Goal: Task Accomplishment & Management: Manage account settings

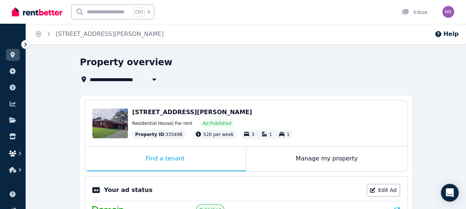
click at [21, 152] on icon "button" at bounding box center [19, 153] width 7 height 7
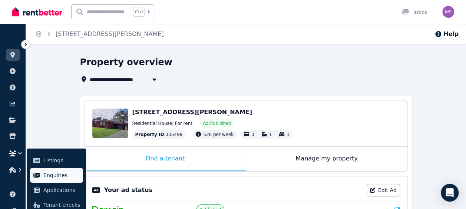
click at [41, 173] on link "Enquiries" at bounding box center [56, 175] width 53 height 15
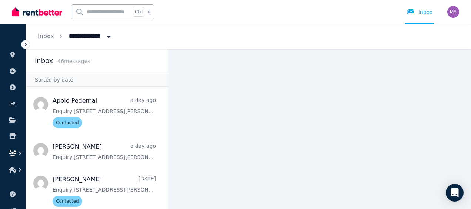
click at [14, 151] on icon "button" at bounding box center [12, 153] width 7 height 6
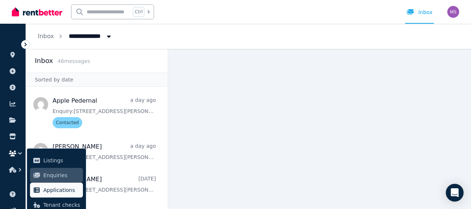
click at [56, 186] on span "Applications" at bounding box center [61, 190] width 37 height 9
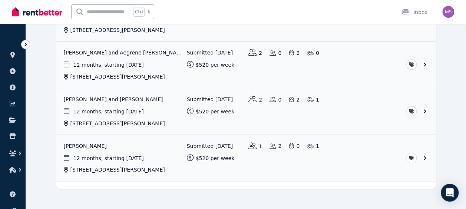
scroll to position [454, 0]
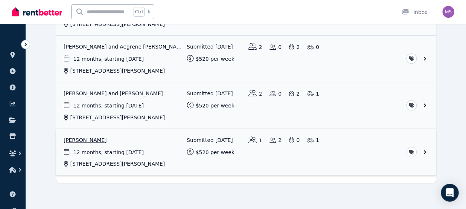
click at [119, 150] on link "View application: Karen Wyatt" at bounding box center [245, 152] width 379 height 46
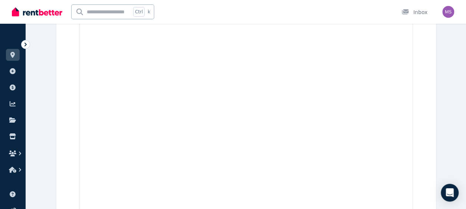
scroll to position [2316, 0]
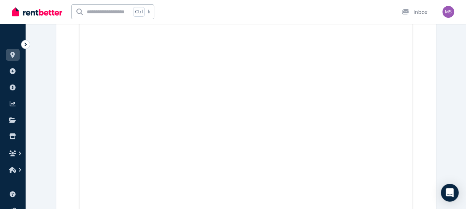
click at [454, 191] on div "Open Intercom Messenger" at bounding box center [450, 193] width 20 height 20
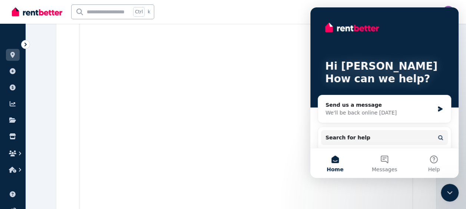
scroll to position [0, 0]
click at [332, 36] on div "Hi [PERSON_NAME] 👋 How can we help?" at bounding box center [384, 57] width 133 height 100
click at [448, 10] on div "Hi [PERSON_NAME] 👋 How can we help? Send us a message We'll be back online [DAT…" at bounding box center [384, 108] width 148 height 202
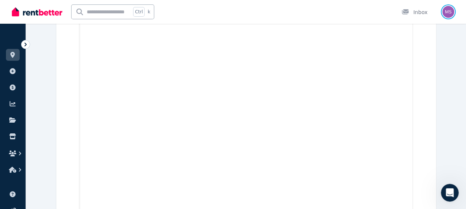
click at [448, 10] on img "button" at bounding box center [448, 12] width 12 height 12
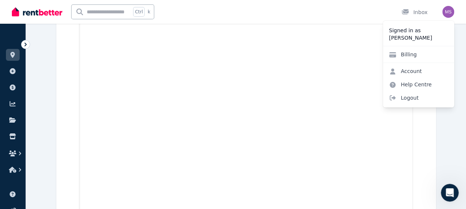
scroll to position [2904, 0]
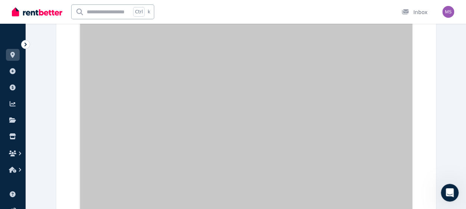
scroll to position [3167, 0]
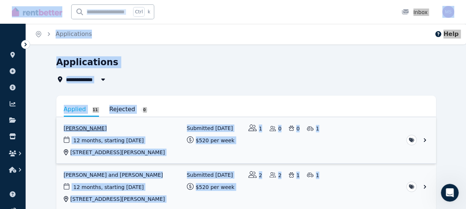
click at [104, 126] on link "View application: Joshua Fraser" at bounding box center [245, 140] width 379 height 46
click at [188, 61] on div "Applications" at bounding box center [243, 63] width 375 height 14
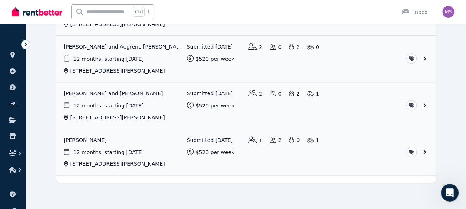
scroll to position [454, 0]
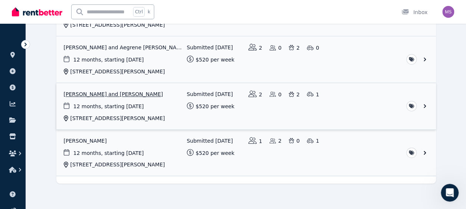
click at [134, 91] on link "View application: Jackson Oliver and Sophie Haas" at bounding box center [245, 106] width 379 height 46
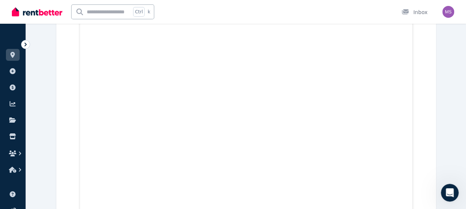
scroll to position [3348, 0]
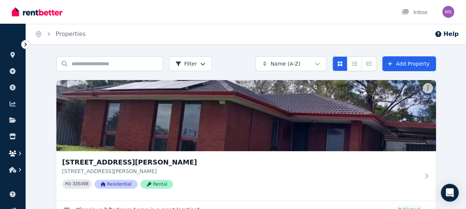
click at [14, 153] on icon "button" at bounding box center [12, 153] width 7 height 6
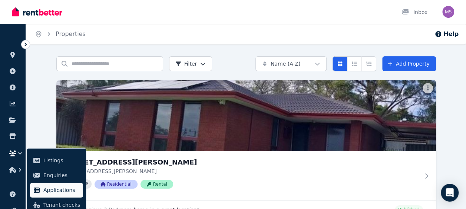
click at [38, 186] on link "Applications" at bounding box center [56, 190] width 53 height 15
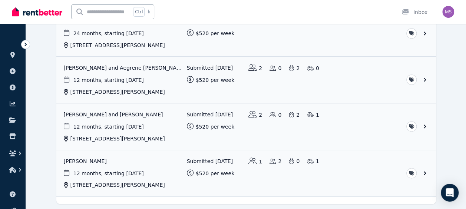
scroll to position [431, 0]
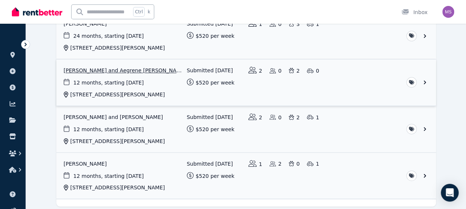
click at [128, 70] on link "View application: Sari Sartawi and Aegrene Manangan" at bounding box center [245, 82] width 379 height 46
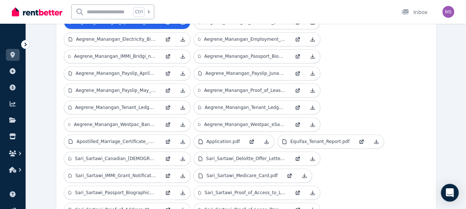
scroll to position [262, 0]
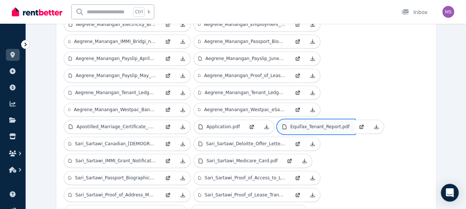
click at [282, 120] on link "Equifax_Tenant_Report.pdf" at bounding box center [316, 126] width 76 height 13
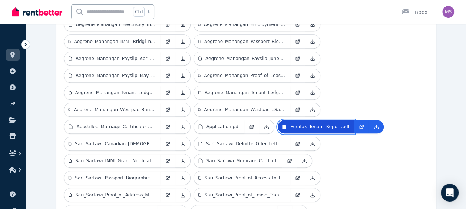
click at [281, 124] on icon at bounding box center [284, 127] width 6 height 6
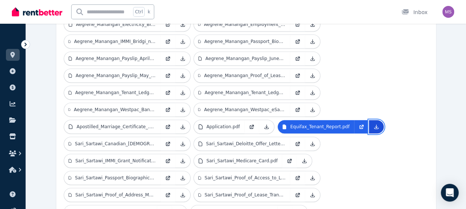
click at [373, 124] on icon at bounding box center [376, 127] width 6 height 6
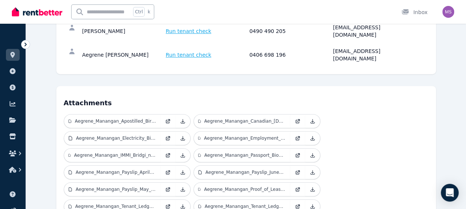
scroll to position [133, 0]
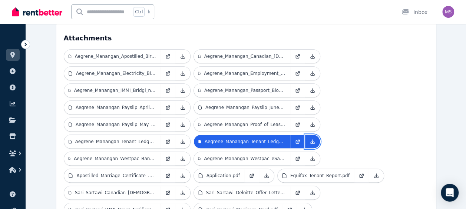
scroll to position [217, 0]
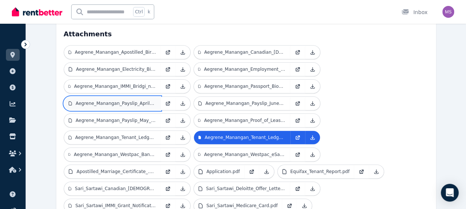
click at [115, 97] on link "Aegrene_Manangan_Payslip_April_2025.pdf" at bounding box center [112, 103] width 96 height 13
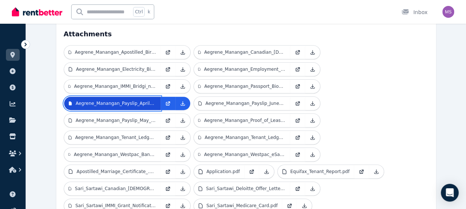
click at [121, 100] on p "Aegrene_Manangan_Payslip_April_2025.pdf" at bounding box center [116, 103] width 80 height 6
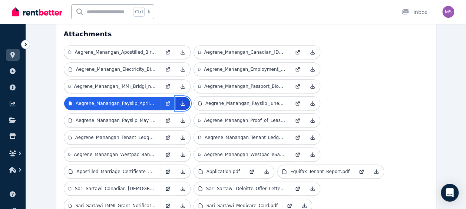
click at [183, 100] on icon at bounding box center [183, 103] width 6 height 6
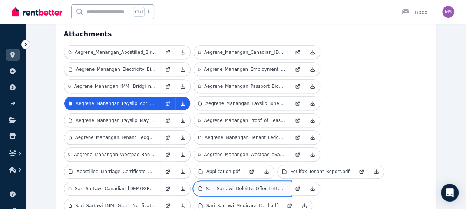
click at [255, 186] on p "Sari_Sartawi_Deloitte_Offer_Letter.pdf" at bounding box center [246, 189] width 80 height 6
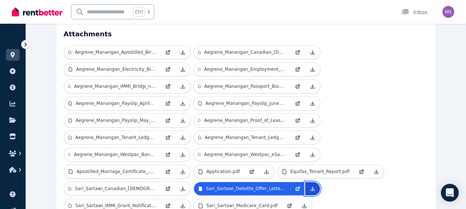
click at [310, 186] on icon at bounding box center [312, 188] width 4 height 4
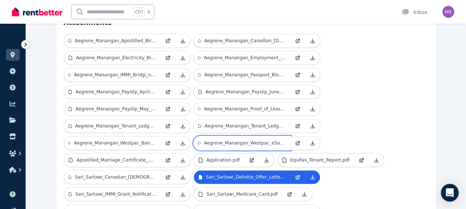
scroll to position [236, 0]
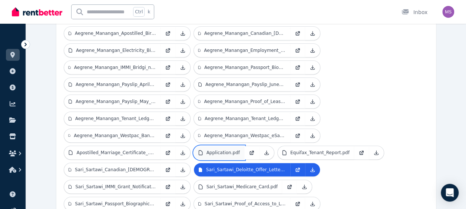
click at [233, 146] on link "Application.pdf" at bounding box center [219, 152] width 50 height 13
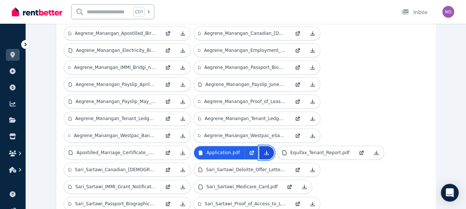
click at [264, 150] on icon at bounding box center [266, 152] width 4 height 4
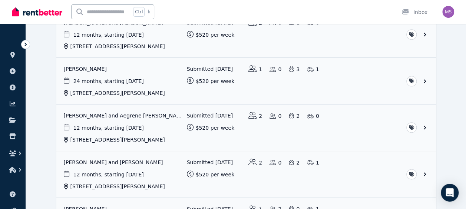
scroll to position [454, 0]
